Goal: Task Accomplishment & Management: Use online tool/utility

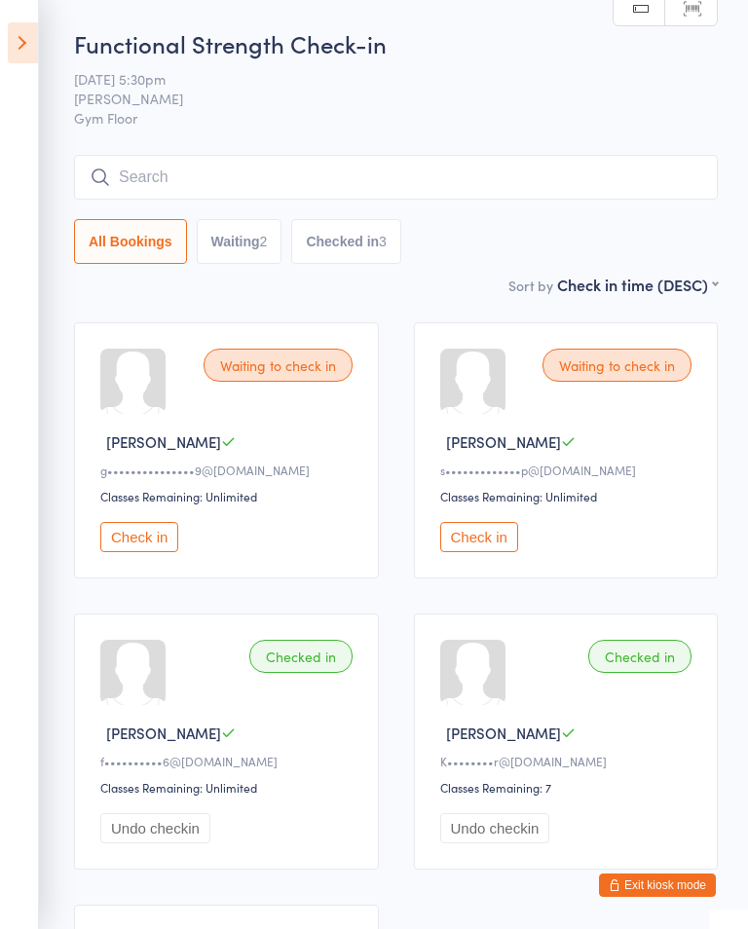
scroll to position [208, 0]
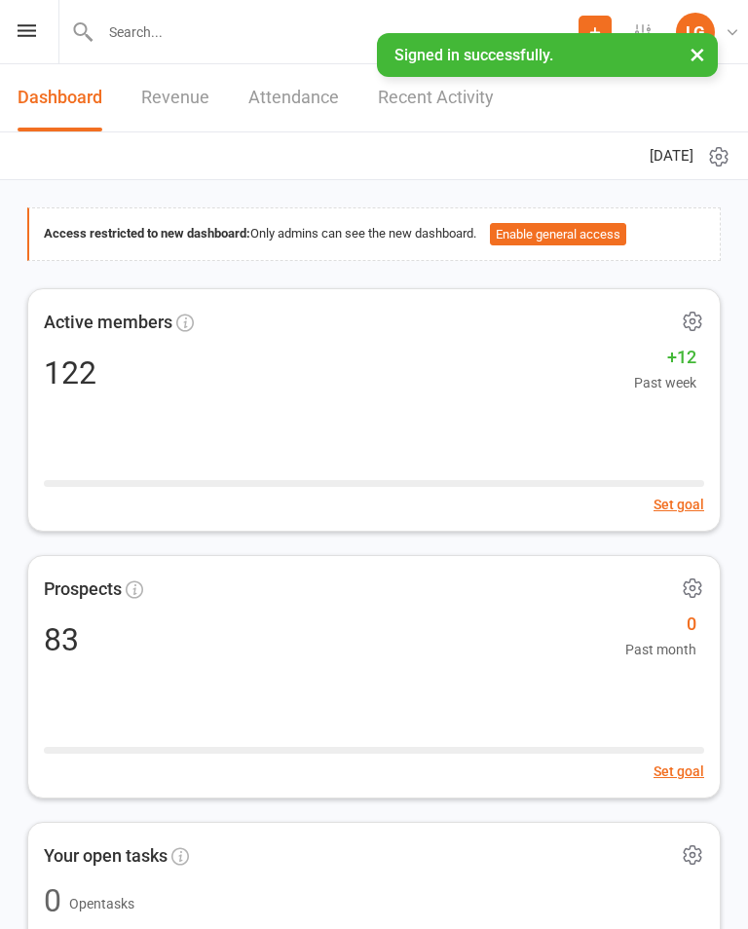
click at [28, 36] on icon at bounding box center [27, 30] width 18 height 13
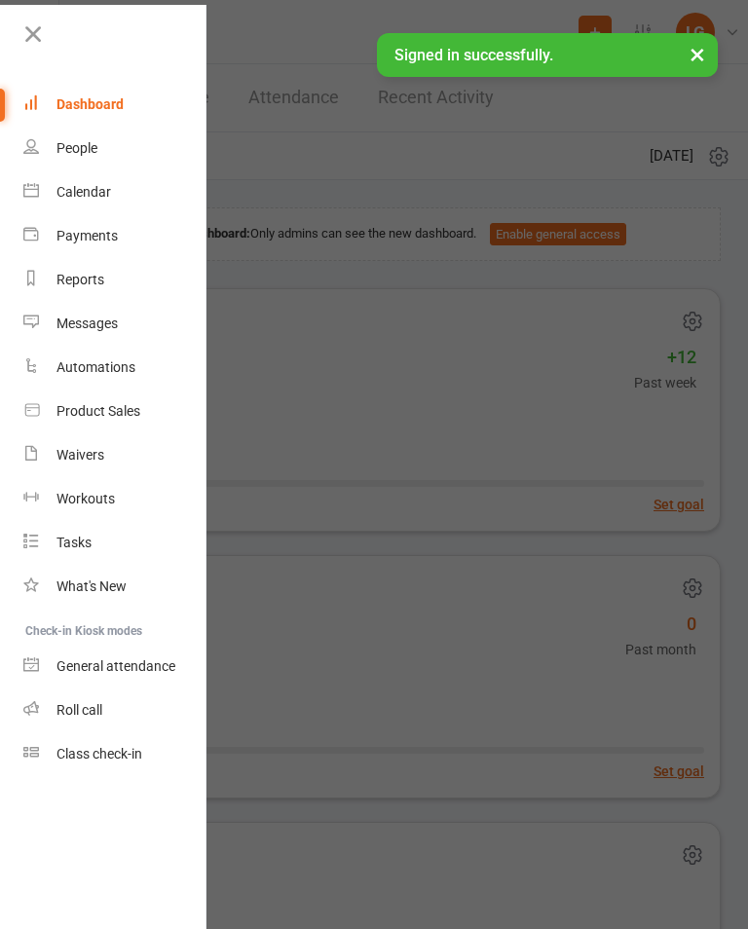
click at [119, 192] on link "Calendar" at bounding box center [115, 192] width 184 height 44
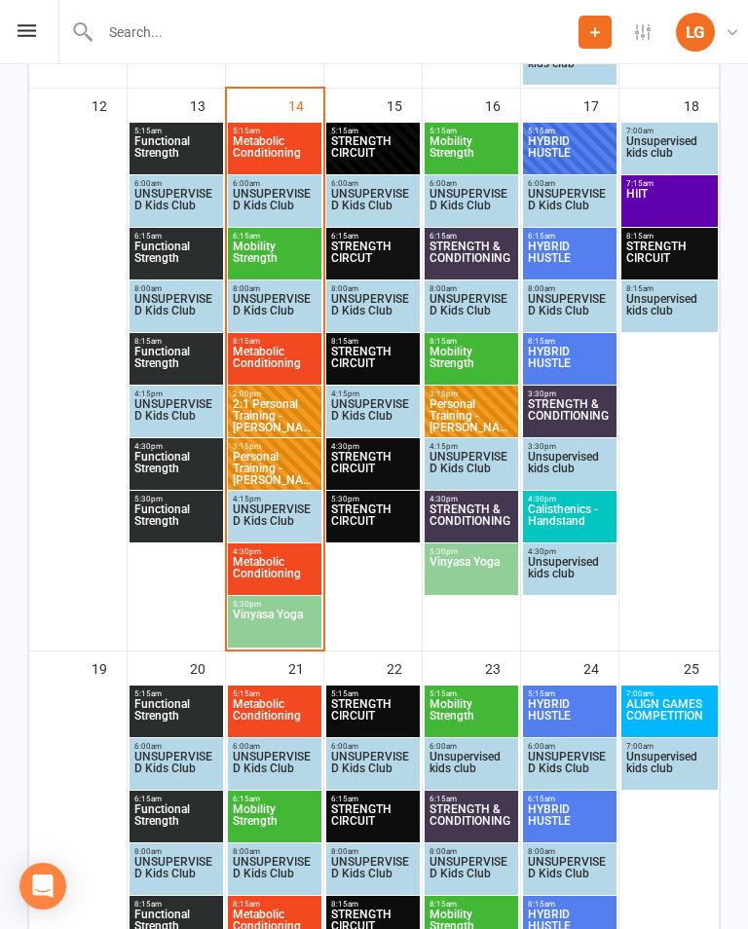
scroll to position [1521, 0]
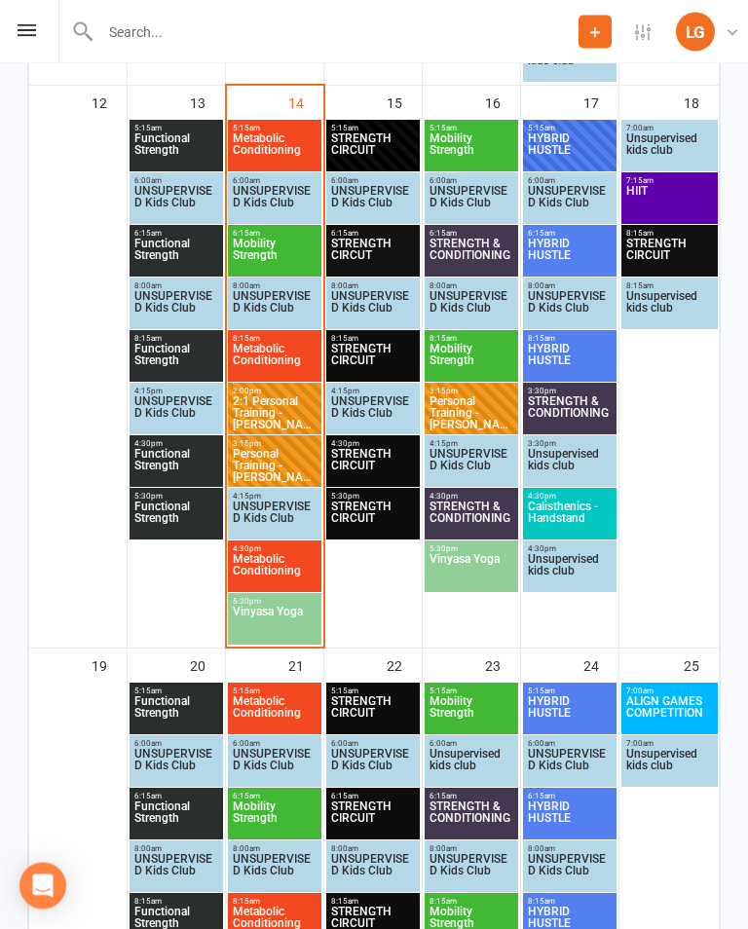
click at [272, 148] on span "Metabolic Conditioning" at bounding box center [275, 150] width 86 height 35
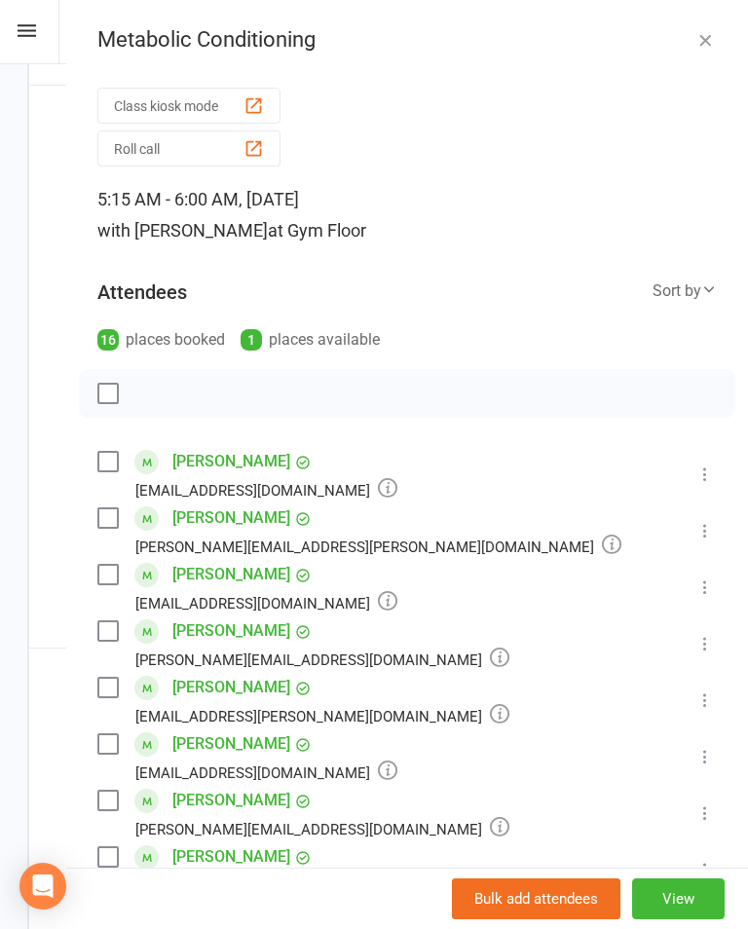
click at [242, 91] on button "Class kiosk mode" at bounding box center [188, 106] width 183 height 36
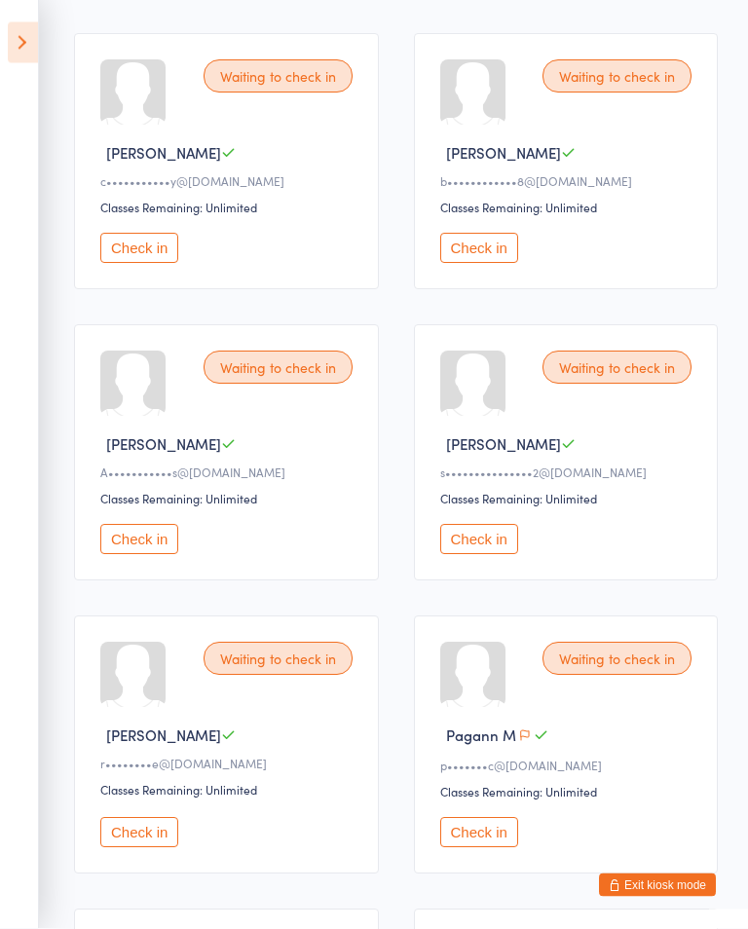
scroll to position [872, 0]
click at [153, 553] on button "Check in" at bounding box center [139, 538] width 78 height 30
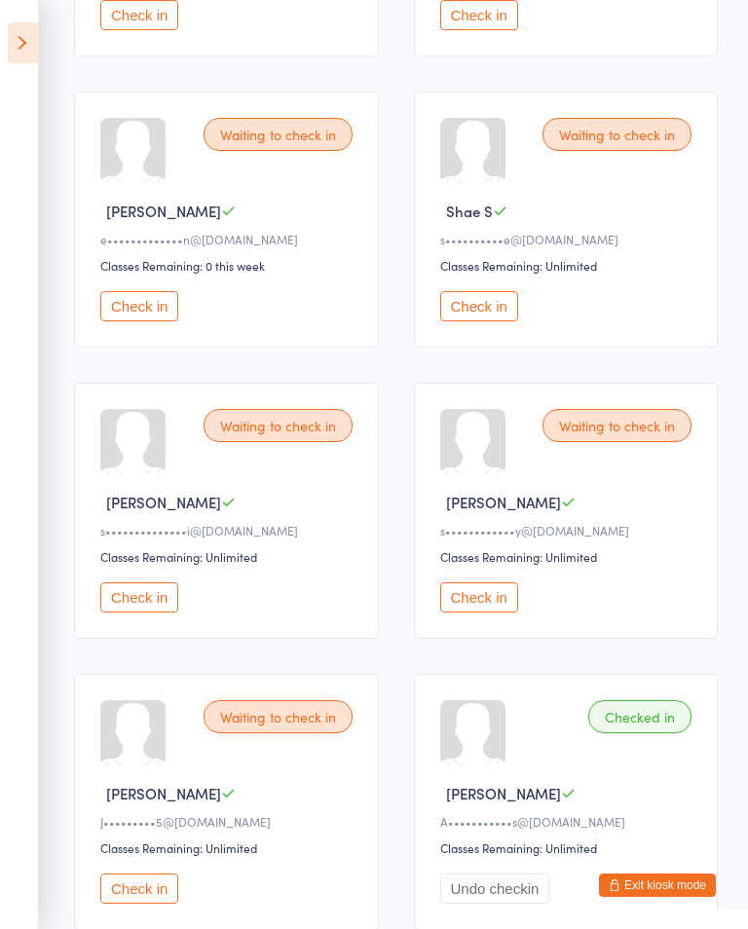
scroll to position [1686, 0]
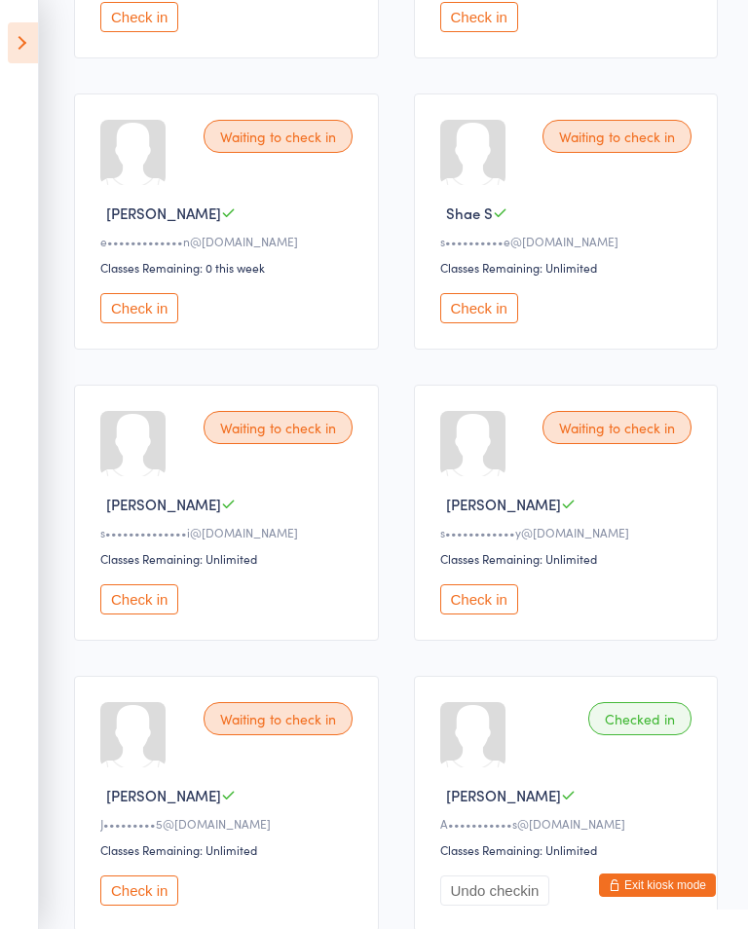
click at [146, 323] on button "Check in" at bounding box center [139, 308] width 78 height 30
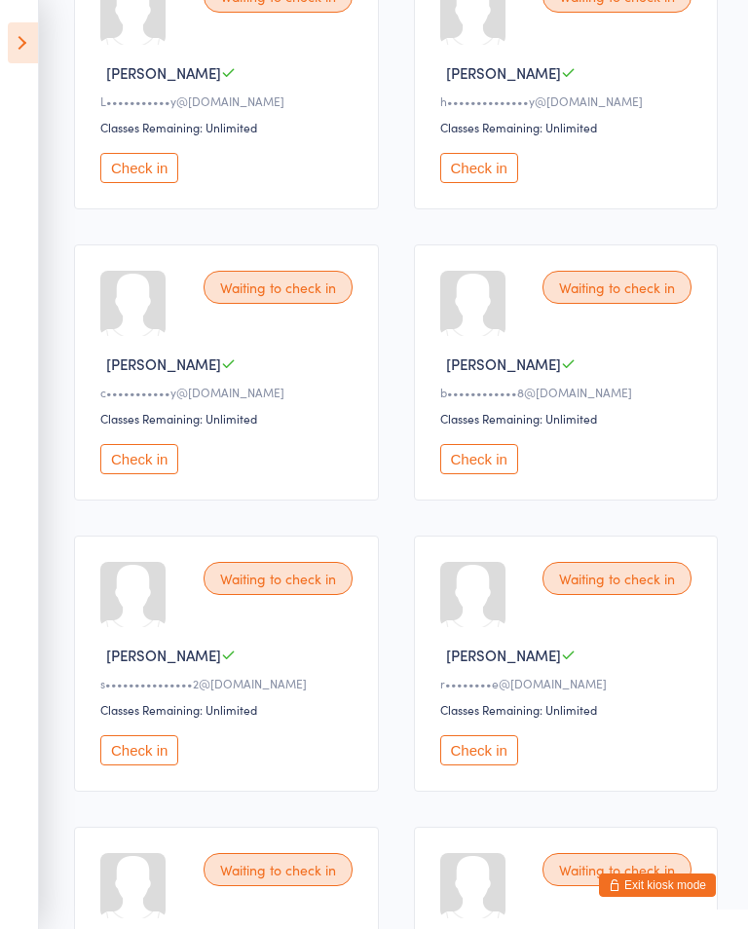
scroll to position [659, 0]
click at [476, 475] on button "Check in" at bounding box center [479, 460] width 78 height 30
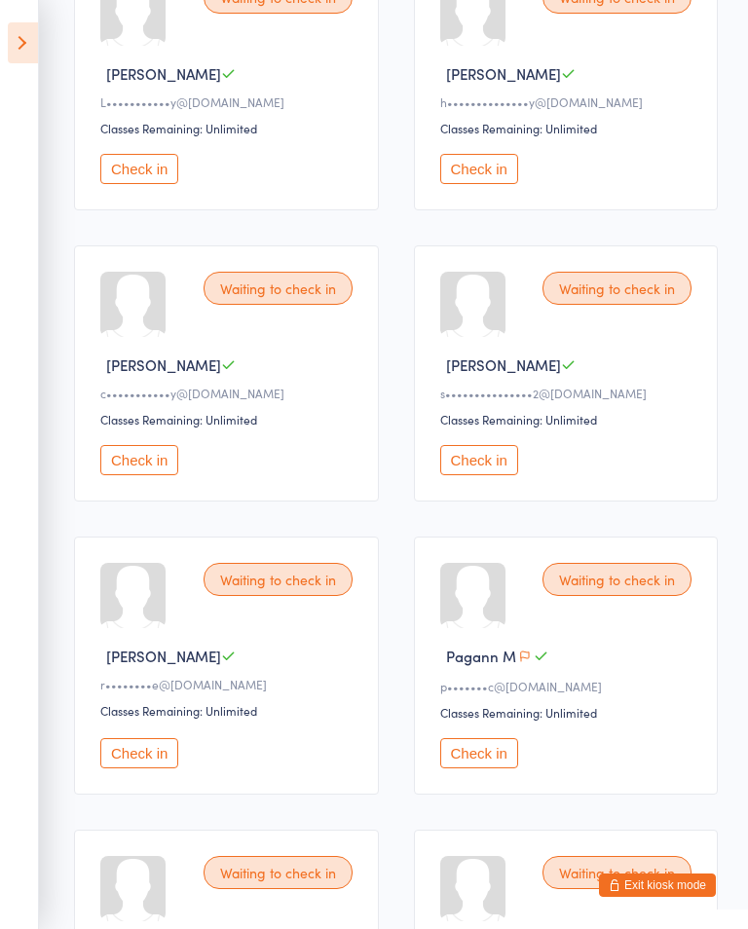
click at [146, 472] on button "Check in" at bounding box center [139, 460] width 78 height 30
click at [491, 761] on button "Check in" at bounding box center [479, 753] width 78 height 30
click at [125, 184] on button "Check in" at bounding box center [139, 169] width 78 height 30
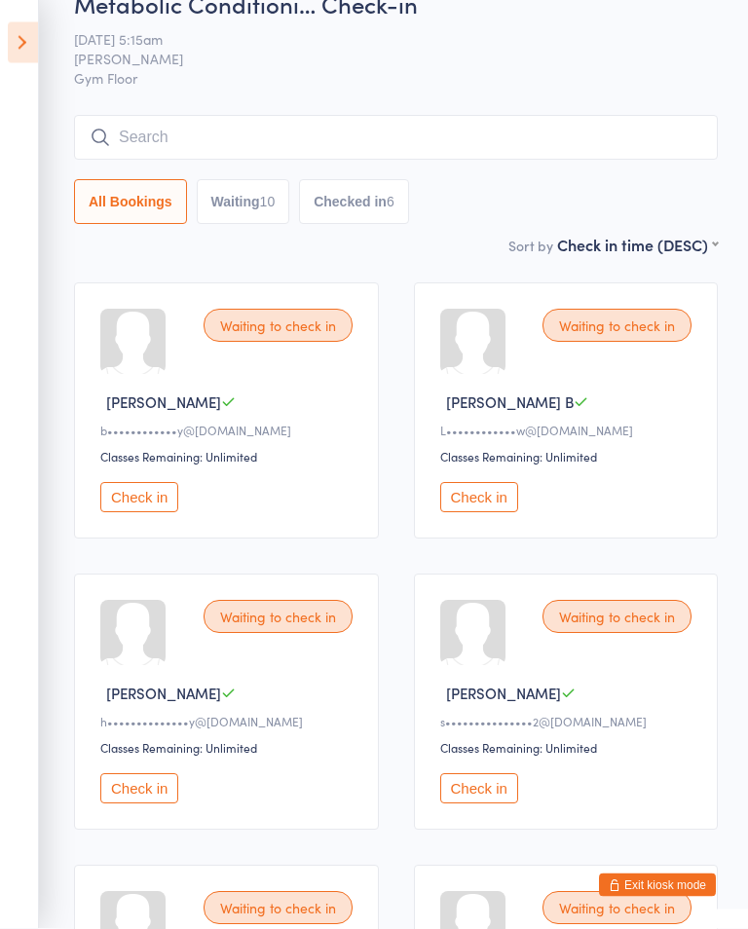
scroll to position [0, 0]
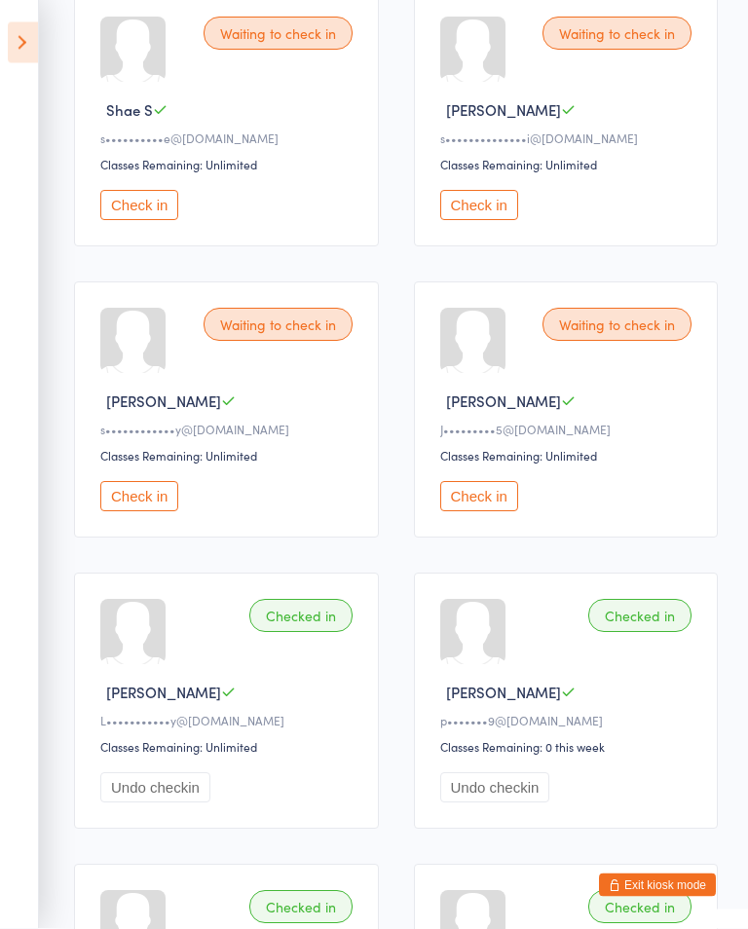
click at [487, 221] on button "Check in" at bounding box center [479, 206] width 78 height 30
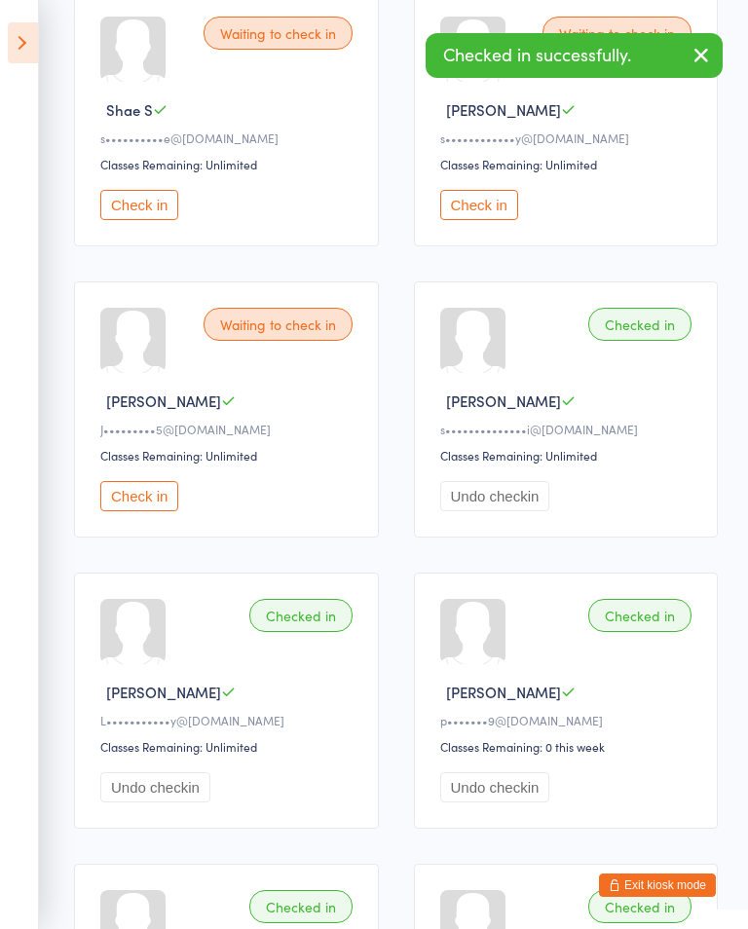
click at [150, 511] on button "Check in" at bounding box center [139, 496] width 78 height 30
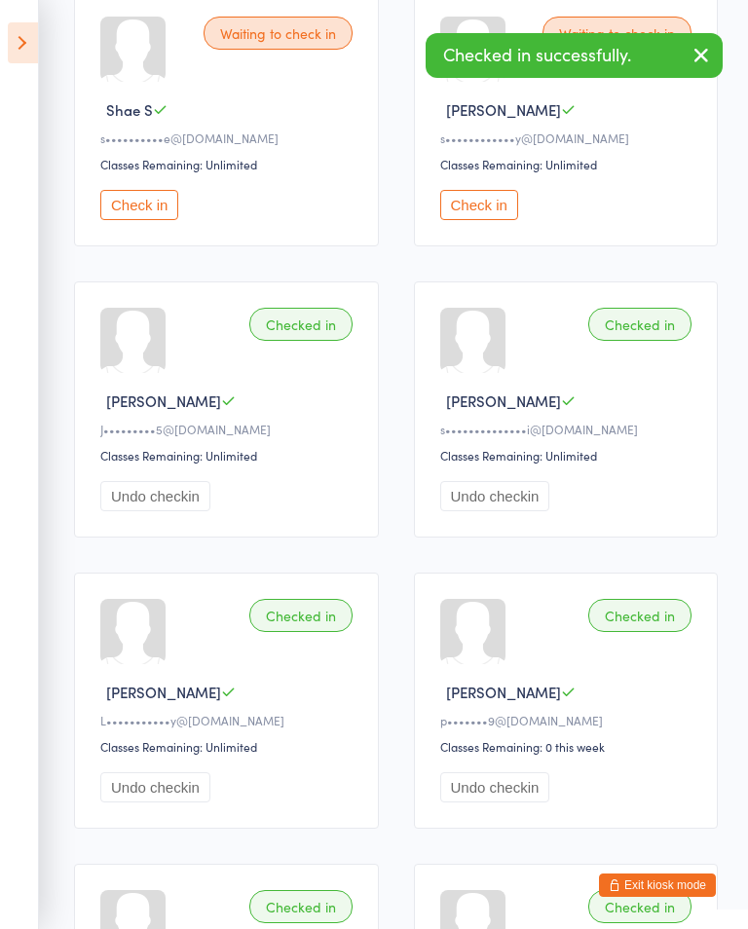
click at [174, 511] on button "Undo checkin" at bounding box center [155, 496] width 110 height 30
click at [492, 211] on button "Check in" at bounding box center [479, 205] width 78 height 30
click at [162, 211] on button "Check in" at bounding box center [139, 205] width 78 height 30
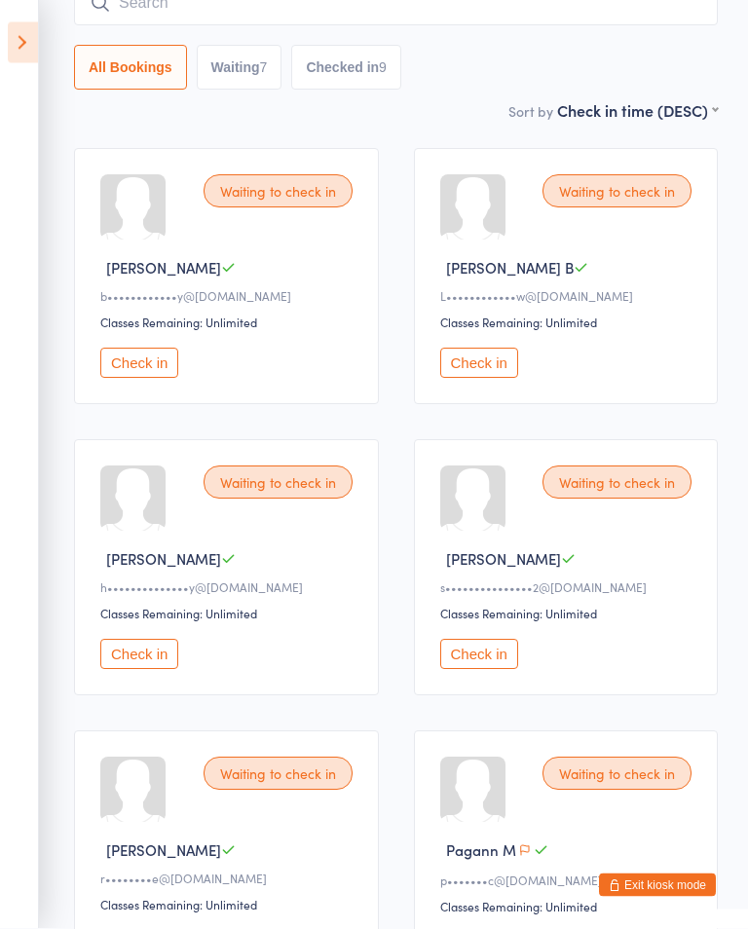
scroll to position [174, 0]
click at [162, 659] on button "Check in" at bounding box center [139, 654] width 78 height 30
click at [500, 366] on button "Check in" at bounding box center [479, 363] width 78 height 30
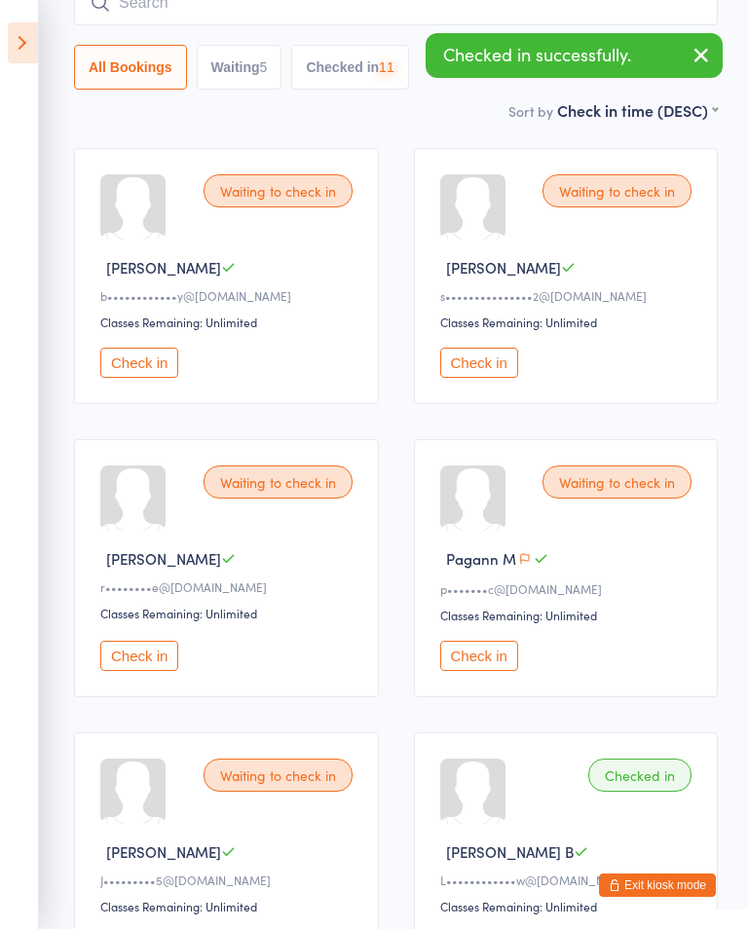
click at [487, 349] on div "Waiting to check in Sam M s•••••••••••••••2@hotmail.com Classes Remaining: Unli…" at bounding box center [566, 276] width 305 height 256
click at [494, 349] on div "Waiting to check in Sam M s•••••••••••••••2@hotmail.com Classes Remaining: Unli…" at bounding box center [566, 276] width 305 height 256
click at [496, 378] on button "Check in" at bounding box center [479, 363] width 78 height 30
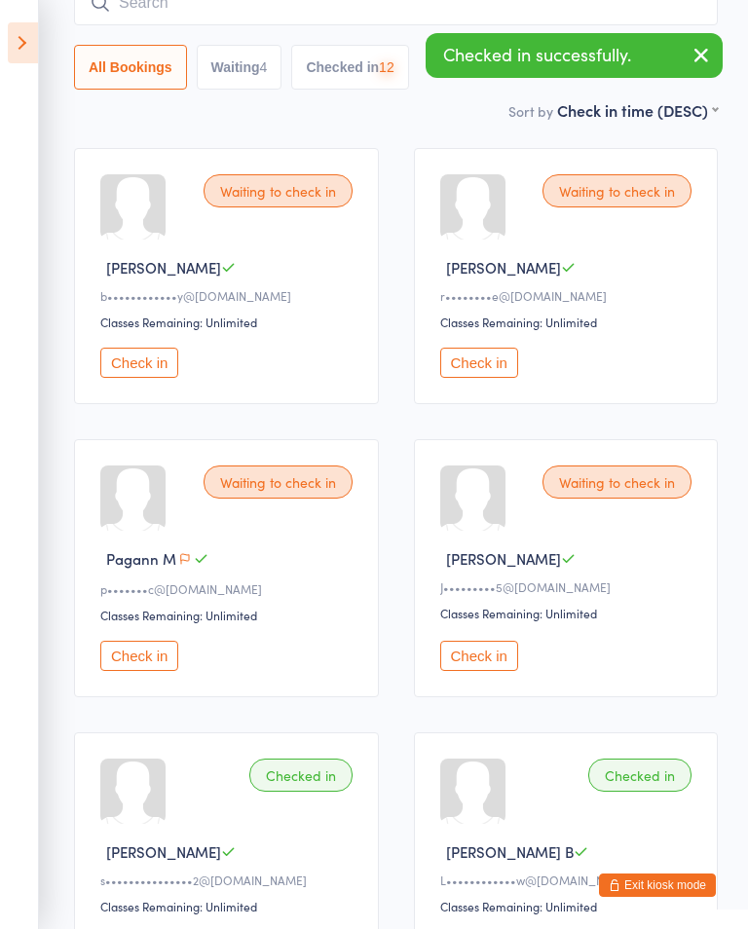
click at [489, 374] on button "Check in" at bounding box center [479, 363] width 78 height 30
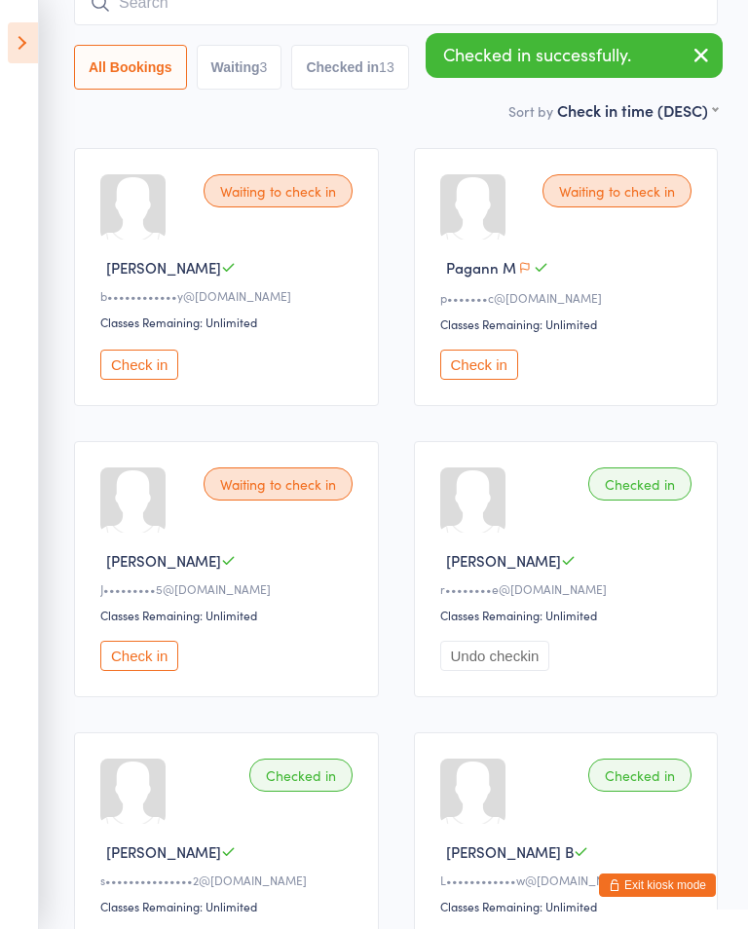
click at [505, 367] on button "Check in" at bounding box center [479, 365] width 78 height 30
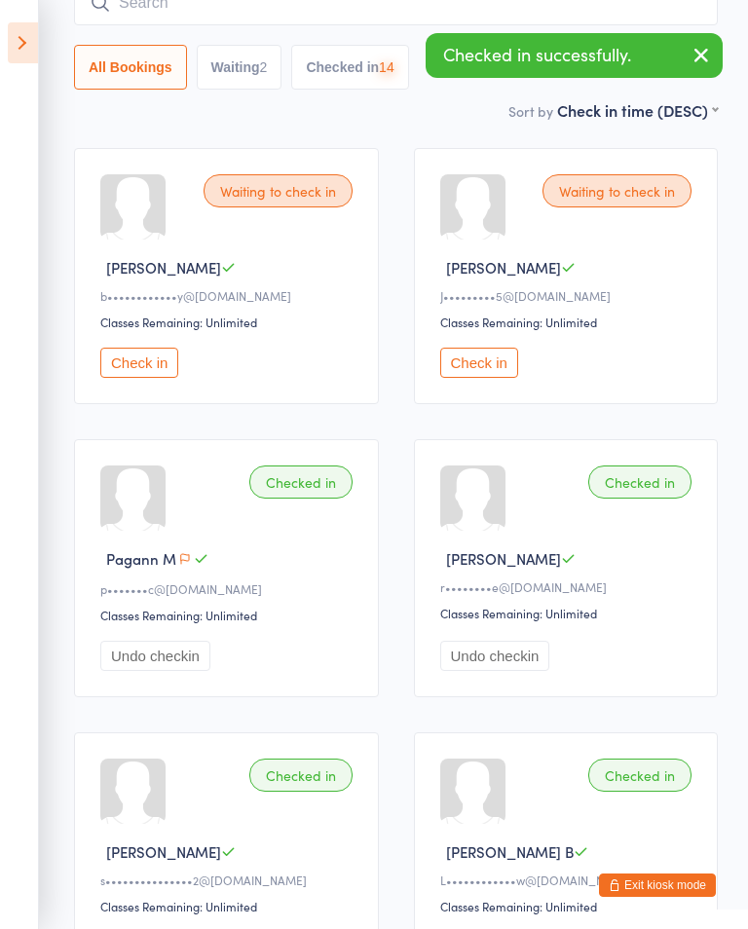
click at [494, 373] on button "Check in" at bounding box center [479, 363] width 78 height 30
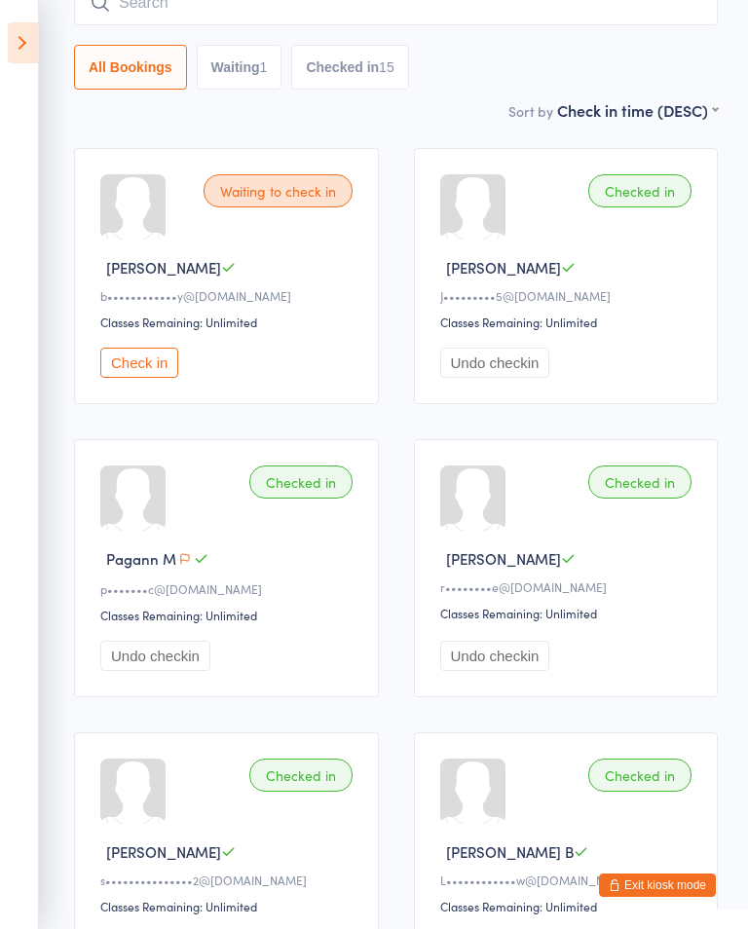
click at [162, 357] on button "Check in" at bounding box center [139, 363] width 78 height 30
